Goal: Task Accomplishment & Management: Manage account settings

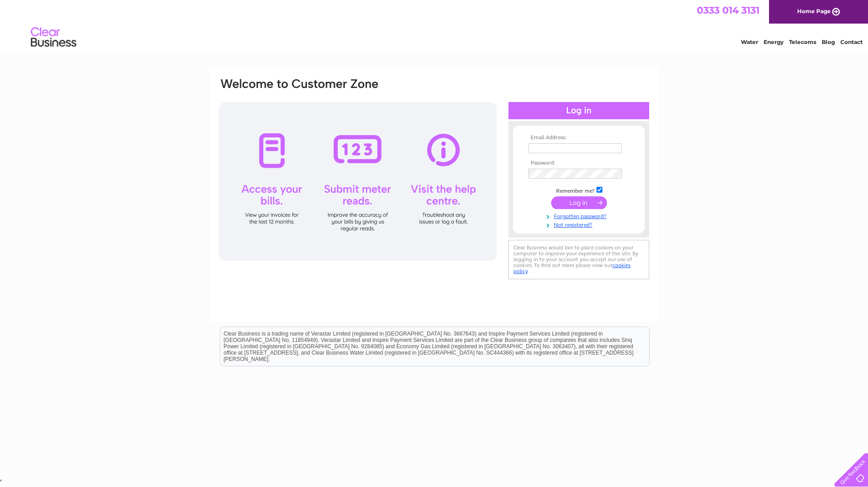
type input "kthorburn@bhc.ltd.uk"
click at [588, 207] on input "submit" at bounding box center [579, 202] width 56 height 13
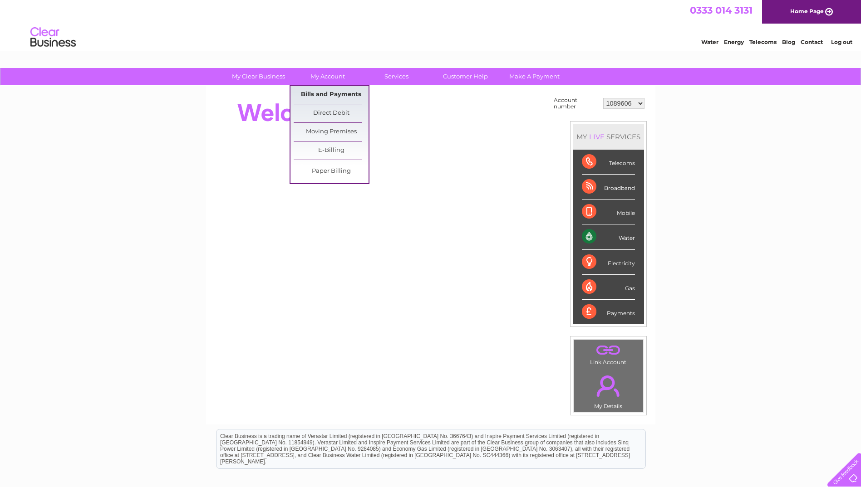
click at [329, 95] on link "Bills and Payments" at bounding box center [331, 95] width 75 height 18
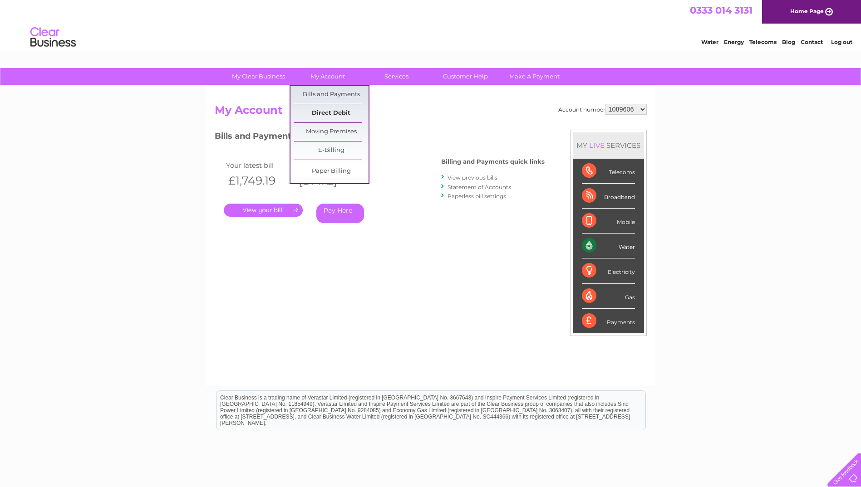
click at [335, 113] on link "Direct Debit" at bounding box center [331, 113] width 75 height 18
